Goal: Transaction & Acquisition: Book appointment/travel/reservation

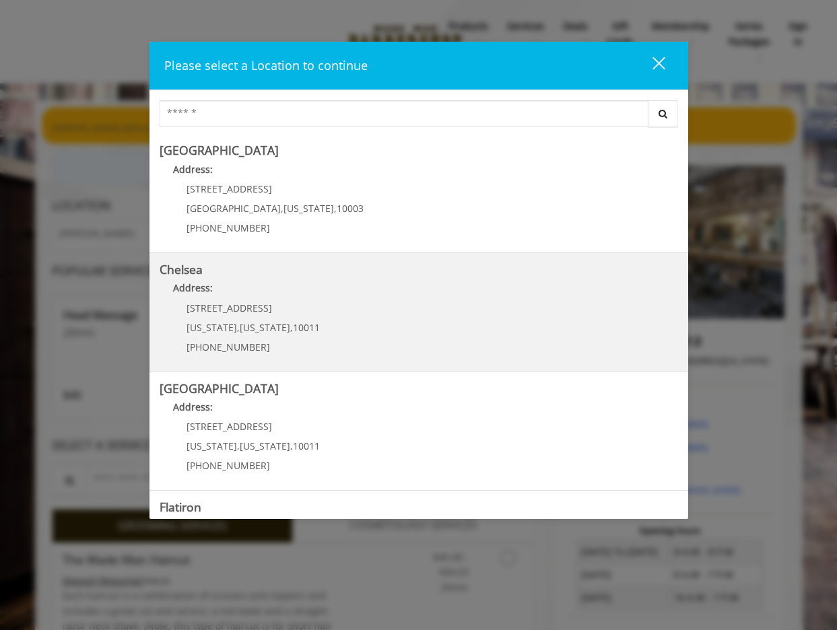
click at [315, 298] on p "Address:" at bounding box center [419, 292] width 519 height 22
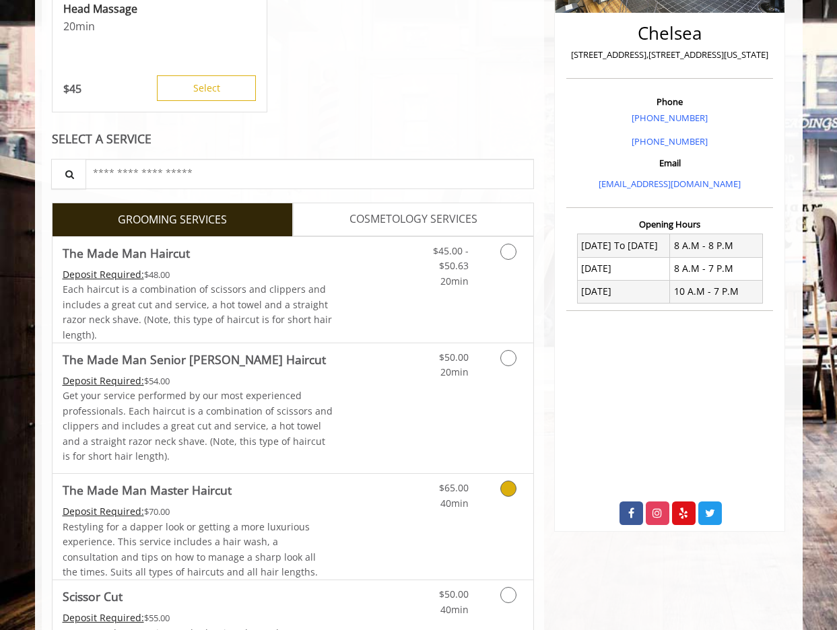
scroll to position [282, 0]
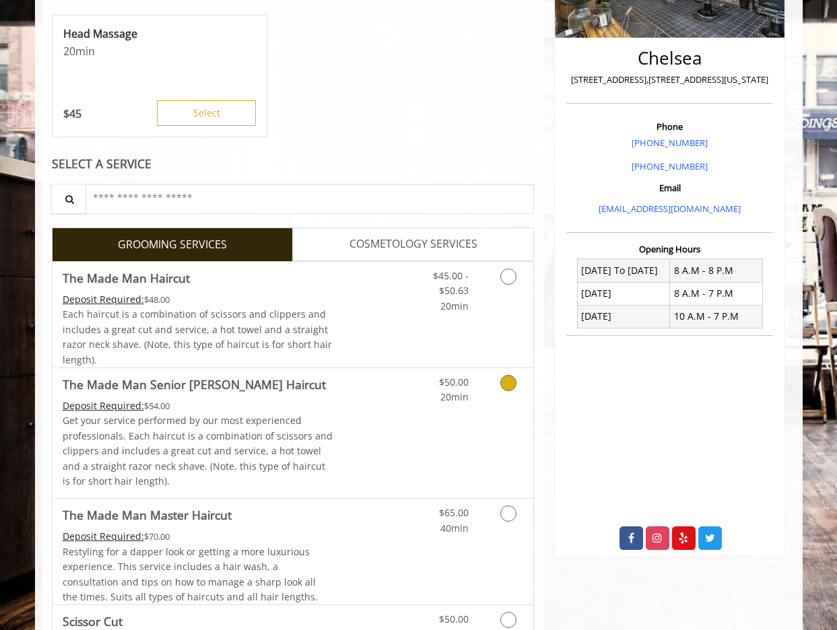
click at [368, 429] on link "Discounted Price" at bounding box center [373, 433] width 80 height 130
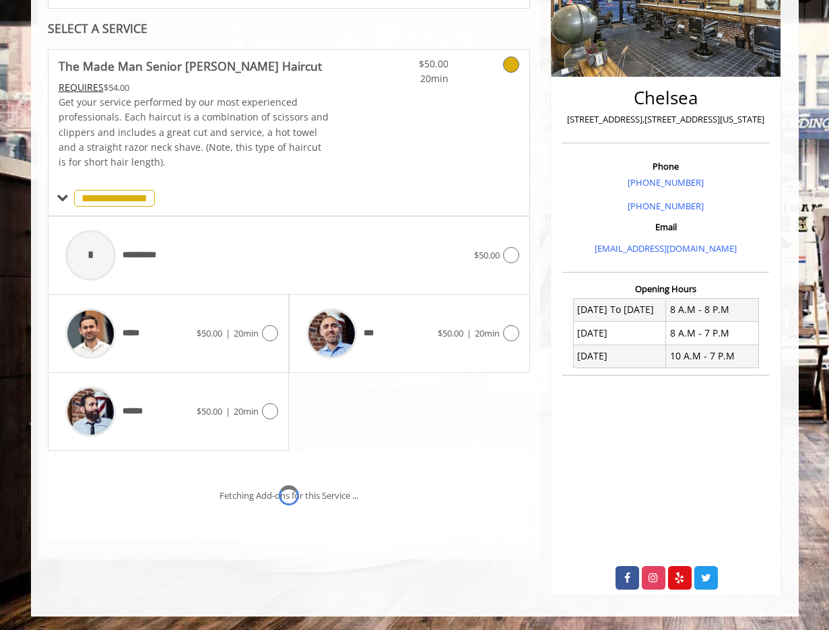
scroll to position [261, 0]
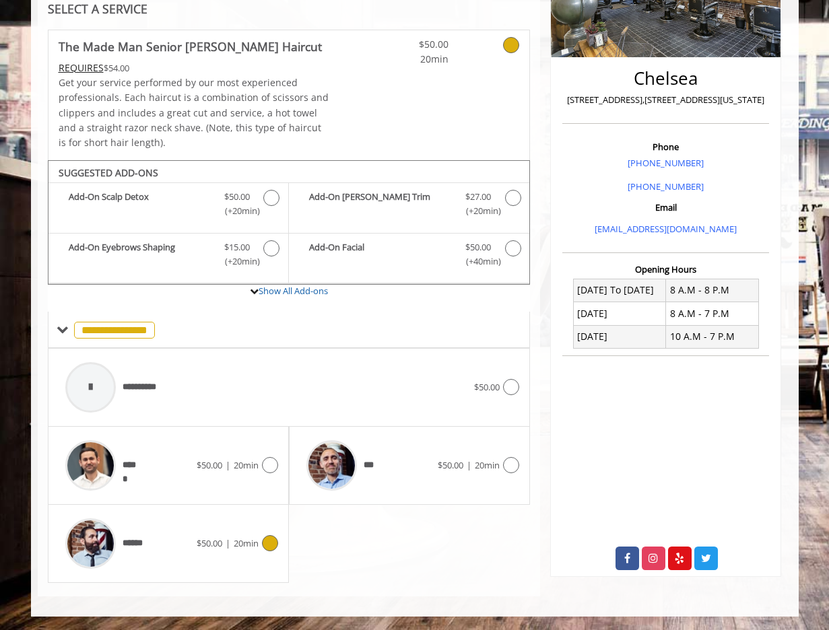
click at [226, 549] on span "|" at bounding box center [228, 543] width 5 height 12
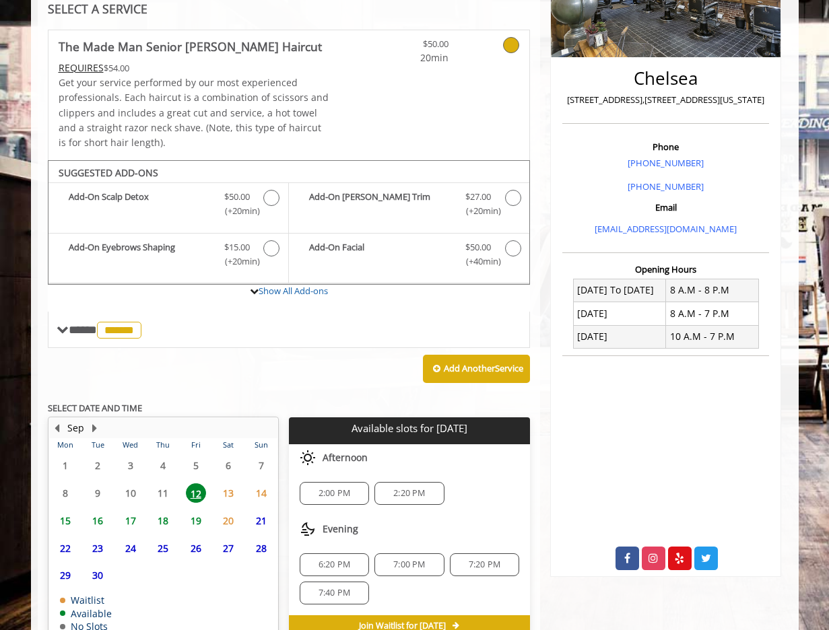
click at [343, 510] on div "2:00 PM 2:20 PM" at bounding box center [409, 493] width 241 height 44
click at [332, 495] on span "2:00 PM" at bounding box center [335, 493] width 32 height 11
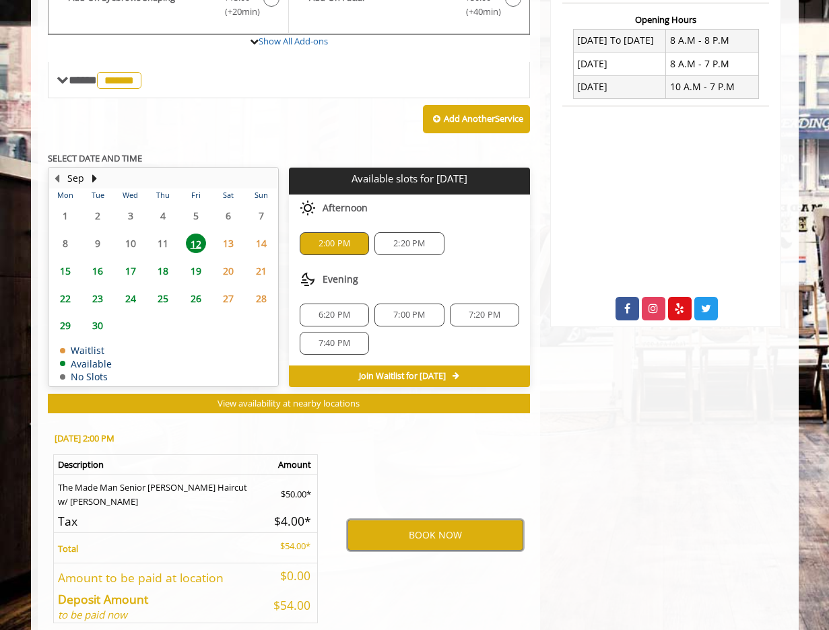
scroll to position [578, 0]
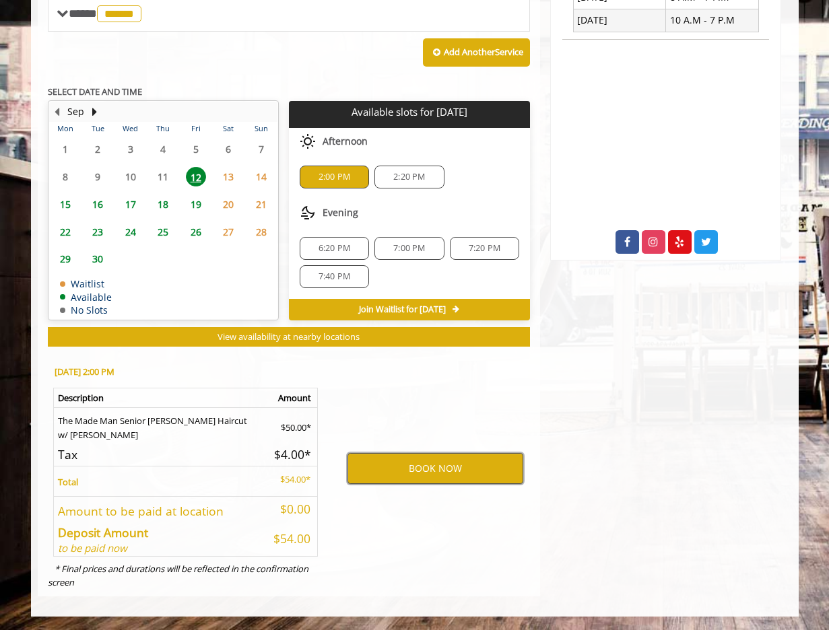
click at [416, 480] on button "BOOK NOW" at bounding box center [435, 468] width 176 height 31
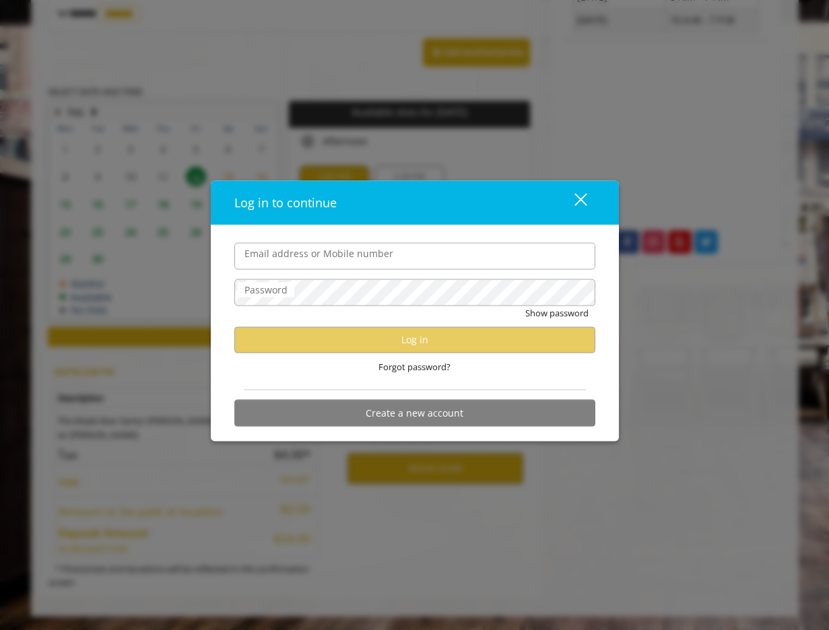
click at [294, 254] on input "Email address or Mobile number" at bounding box center [414, 255] width 361 height 27
click at [368, 259] on input "**********" at bounding box center [414, 255] width 361 height 27
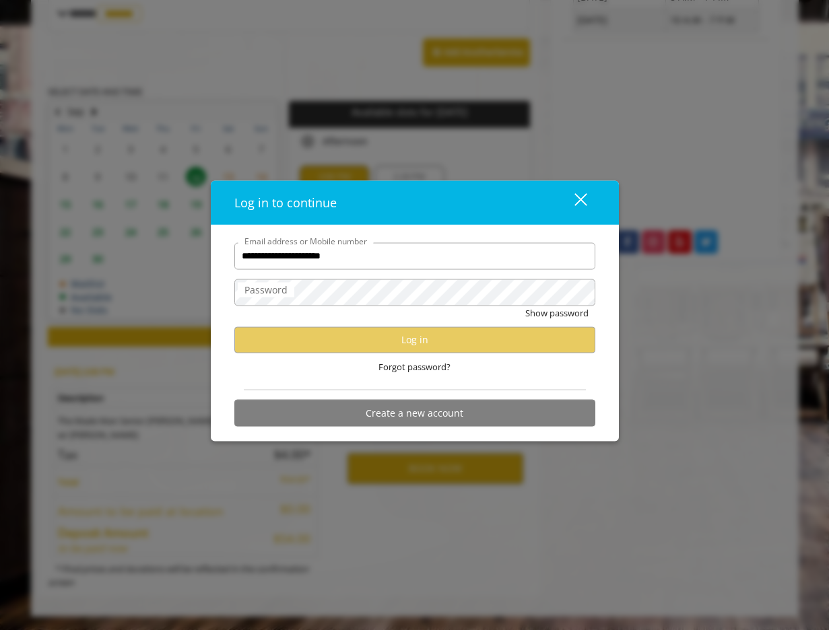
type input "**********"
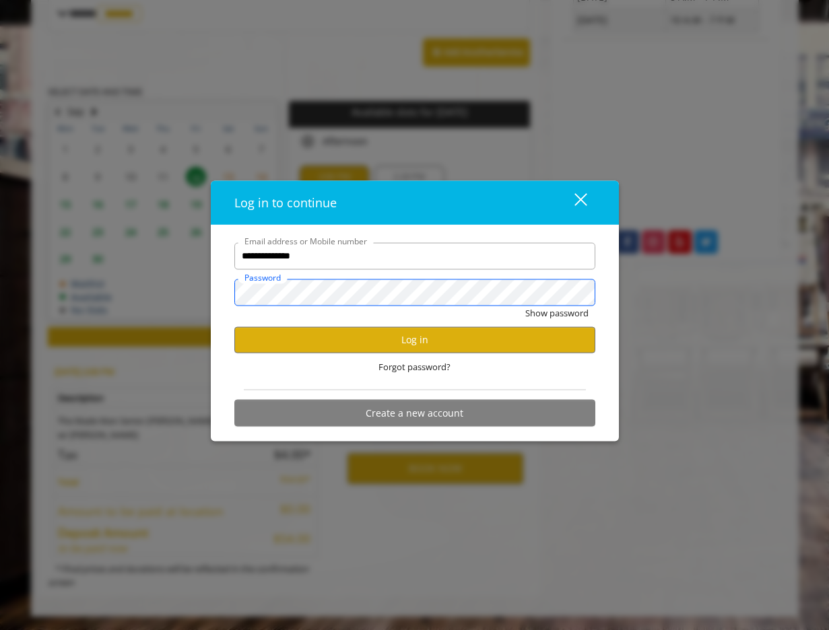
click at [525, 306] on button "Show password" at bounding box center [556, 313] width 63 height 14
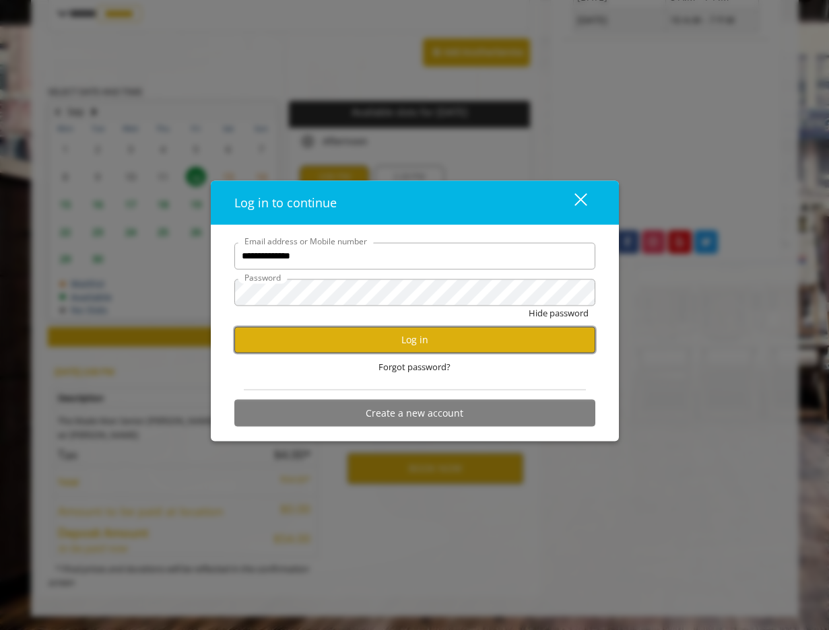
click at [353, 344] on button "Log in" at bounding box center [414, 340] width 361 height 26
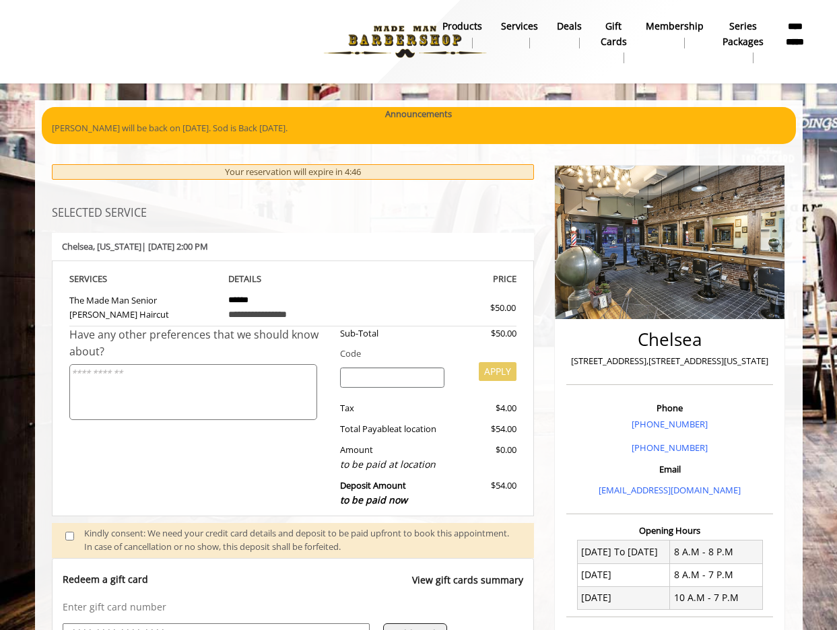
scroll to position [328, 0]
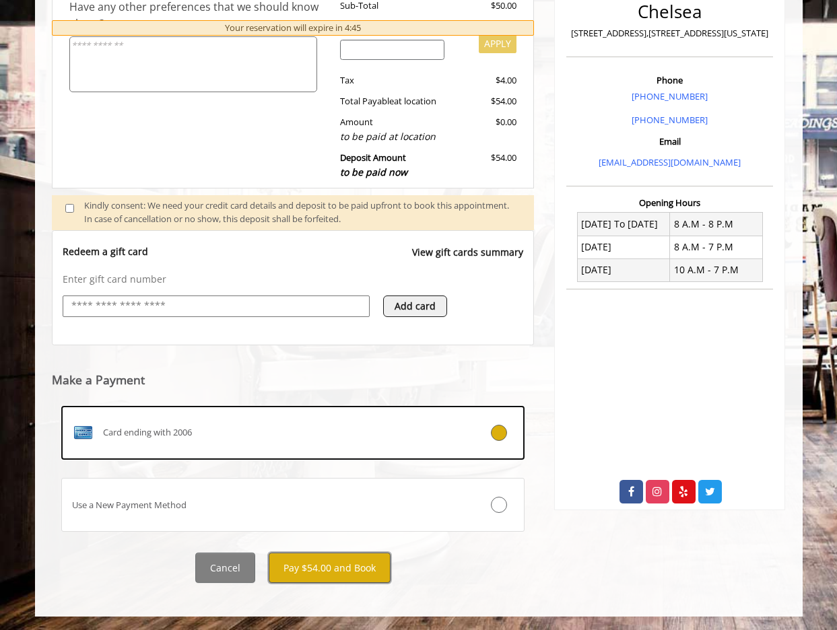
click at [327, 567] on button "Pay $54.00 and Book" at bounding box center [330, 568] width 122 height 30
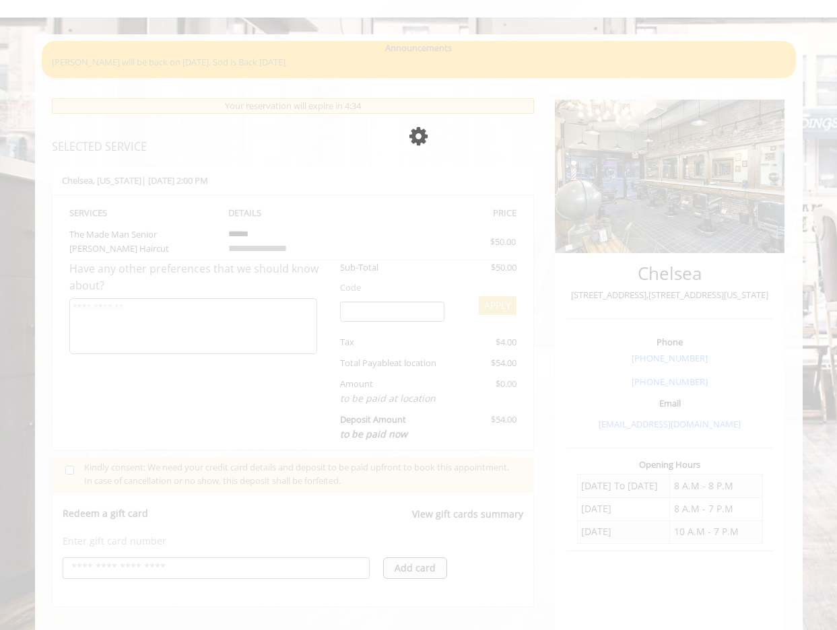
scroll to position [34, 0]
